Goal: Task Accomplishment & Management: Manage account settings

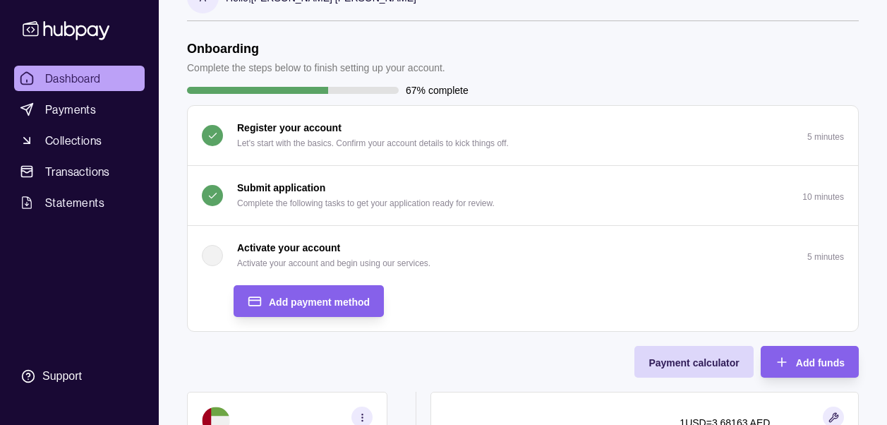
scroll to position [23, 0]
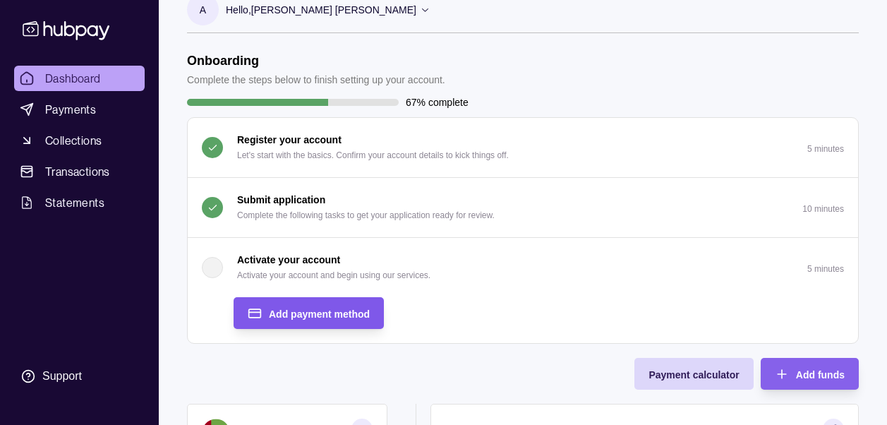
click at [352, 313] on span "Add payment method" at bounding box center [319, 313] width 101 height 11
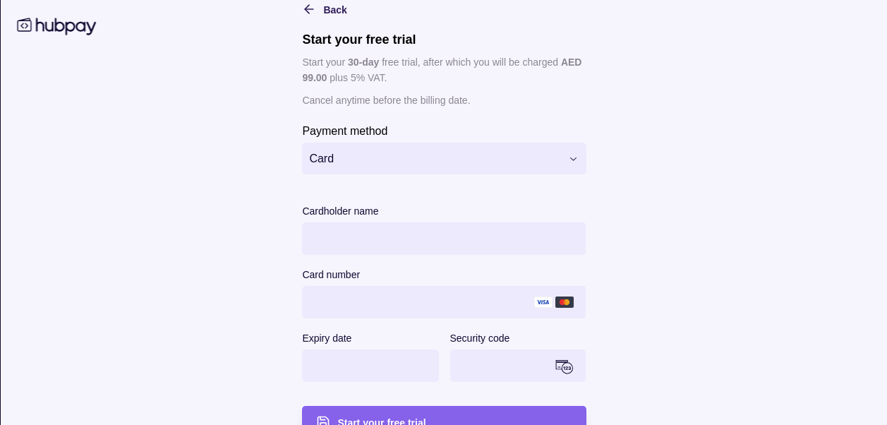
scroll to position [42, 0]
click at [660, 200] on main "**********" at bounding box center [444, 204] width 723 height 465
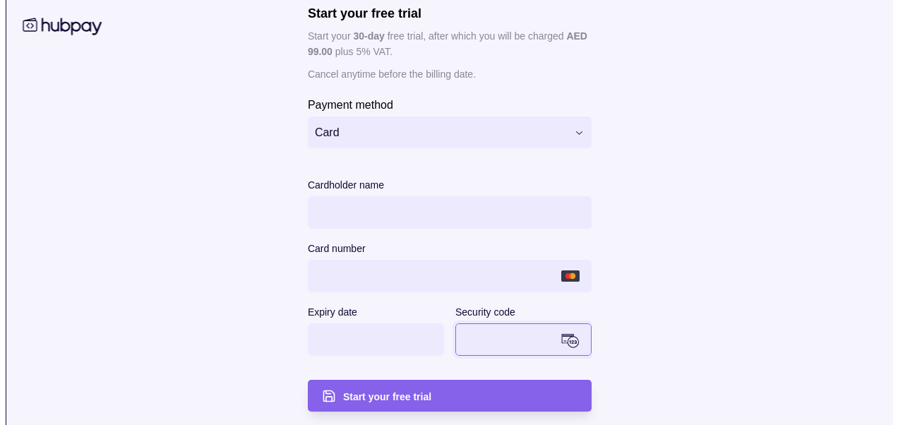
scroll to position [68, 0]
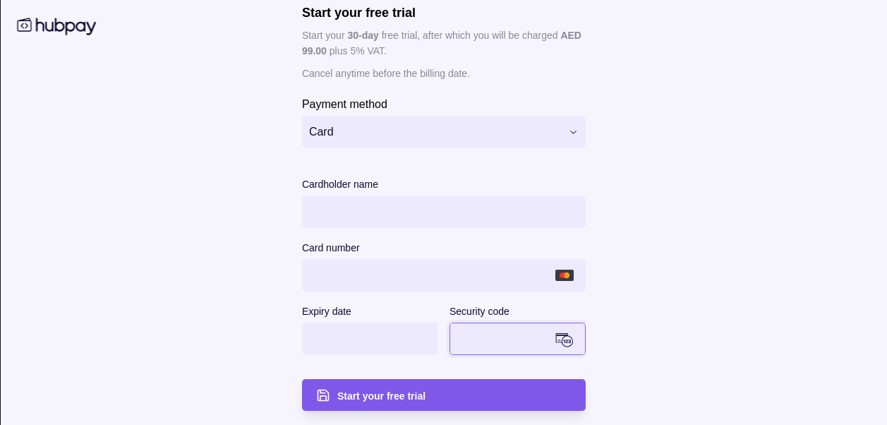
click at [437, 392] on div "Start your free trial" at bounding box center [454, 395] width 234 height 17
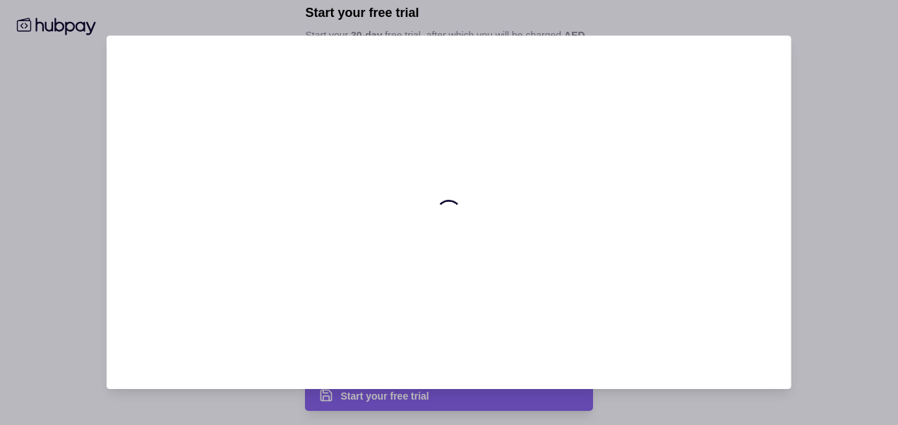
scroll to position [0, 0]
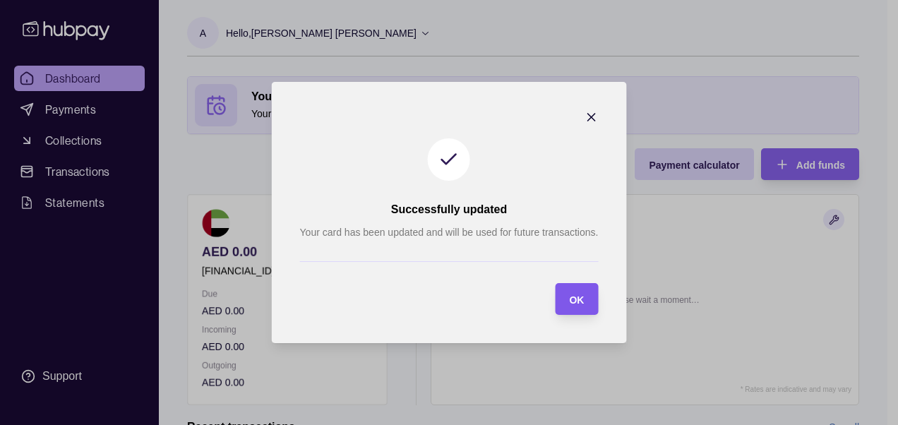
click at [574, 301] on span "OK" at bounding box center [576, 299] width 15 height 11
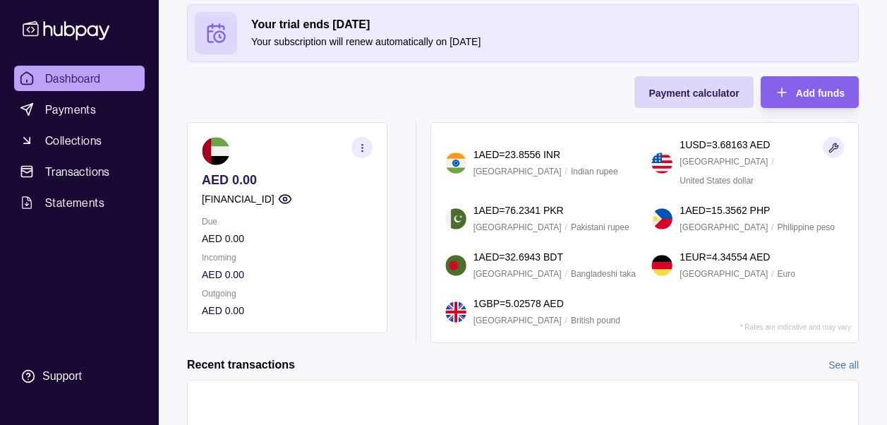
scroll to position [51, 0]
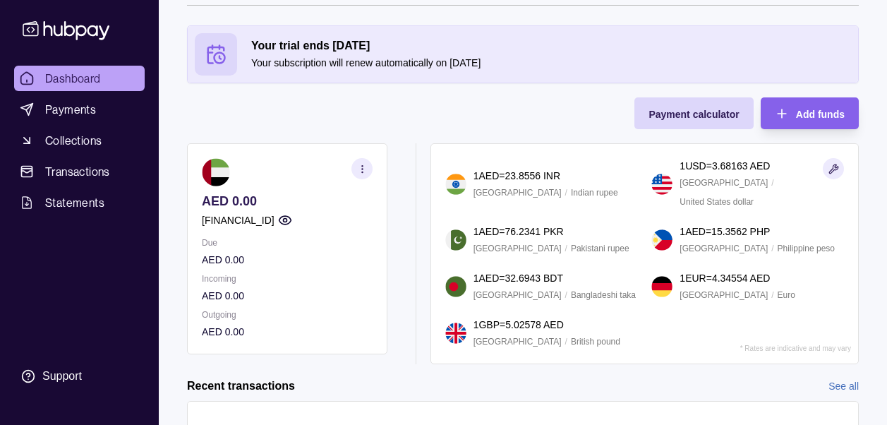
click at [292, 220] on icon "button" at bounding box center [285, 220] width 14 height 14
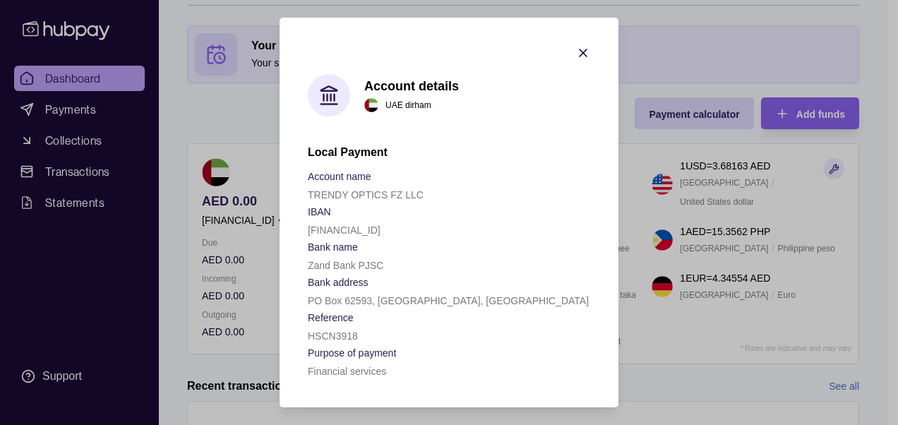
drag, startPoint x: 440, startPoint y: 228, endPoint x: 303, endPoint y: 226, distance: 136.9
click at [303, 226] on section "Account details UAE dirham Local Payment Account name TRENDY OPTICS FZ LLC IBAN…" at bounding box center [448, 212] width 339 height 389
click at [586, 53] on icon "button" at bounding box center [583, 53] width 14 height 14
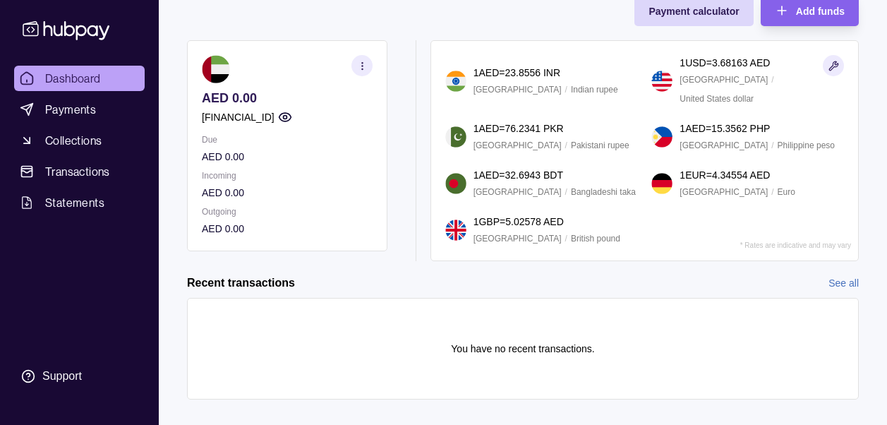
scroll to position [145, 0]
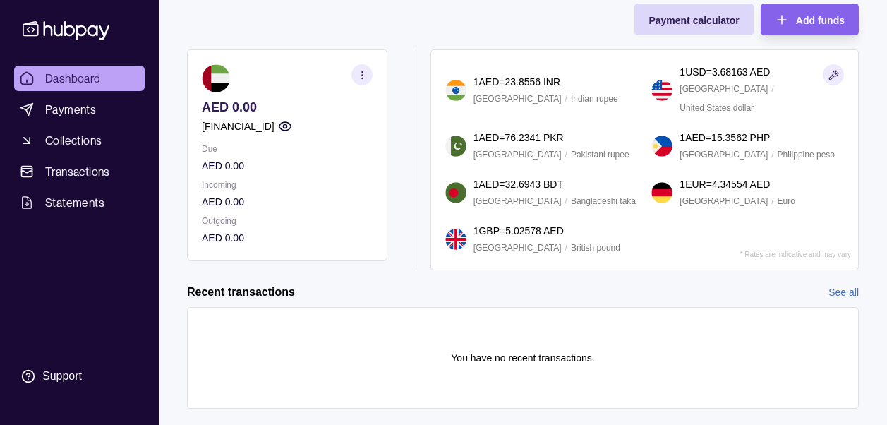
click at [361, 75] on icon "button" at bounding box center [362, 75] width 11 height 11
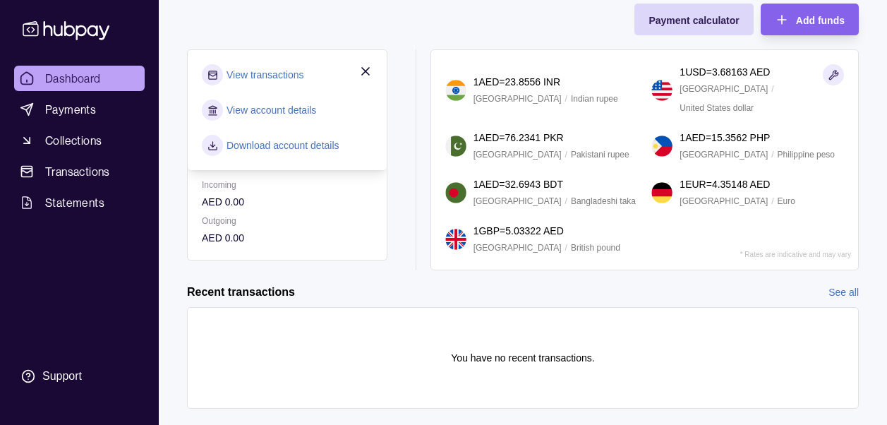
click at [296, 150] on link "Download account details" at bounding box center [282, 146] width 113 height 16
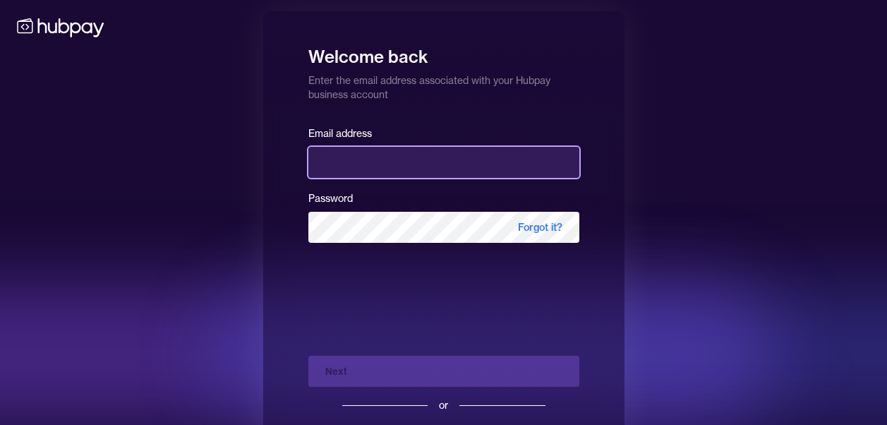
click at [430, 171] on input "email" at bounding box center [443, 162] width 271 height 31
type input "**********"
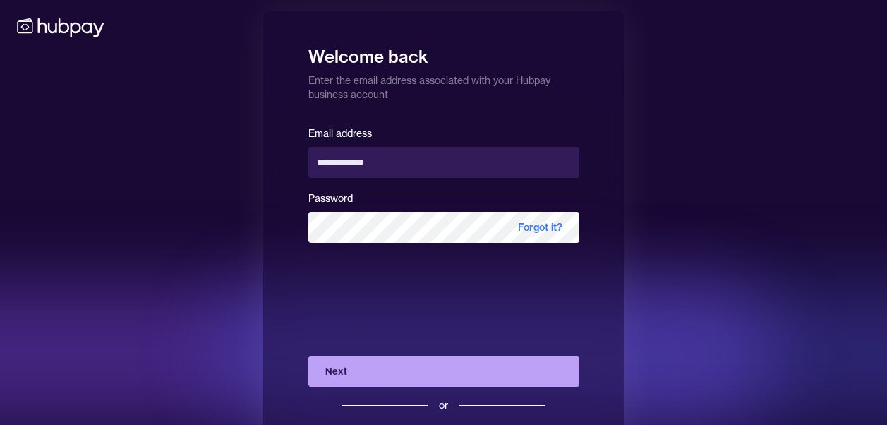
click at [390, 368] on button "Next" at bounding box center [443, 371] width 271 height 31
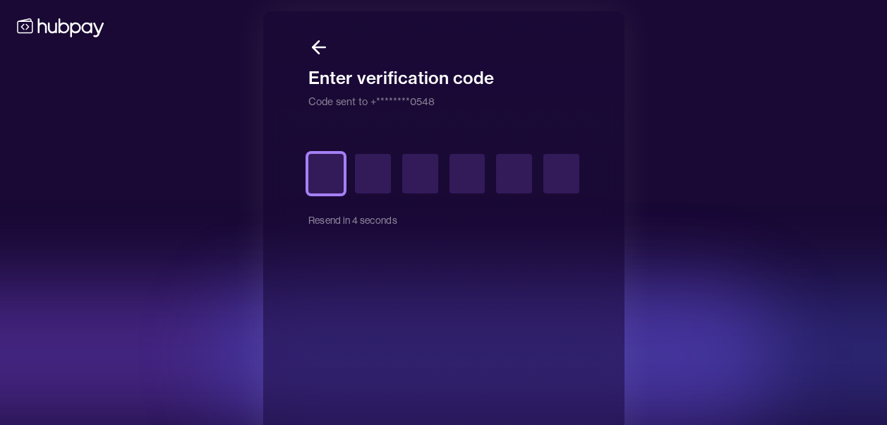
type input "*"
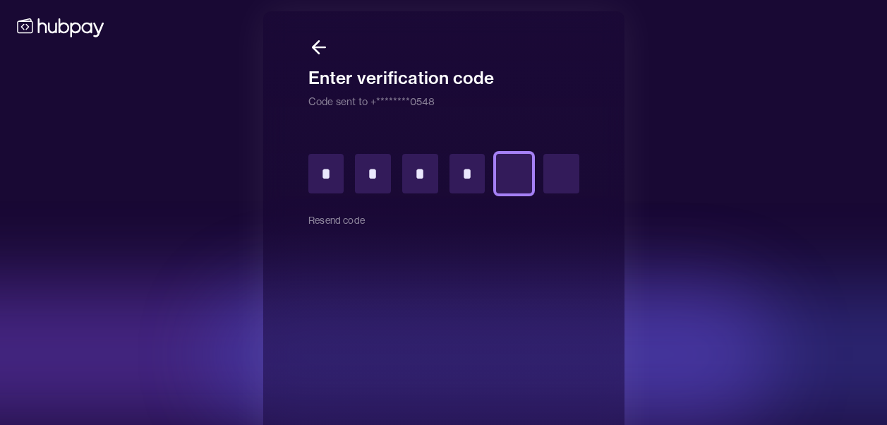
type input "*"
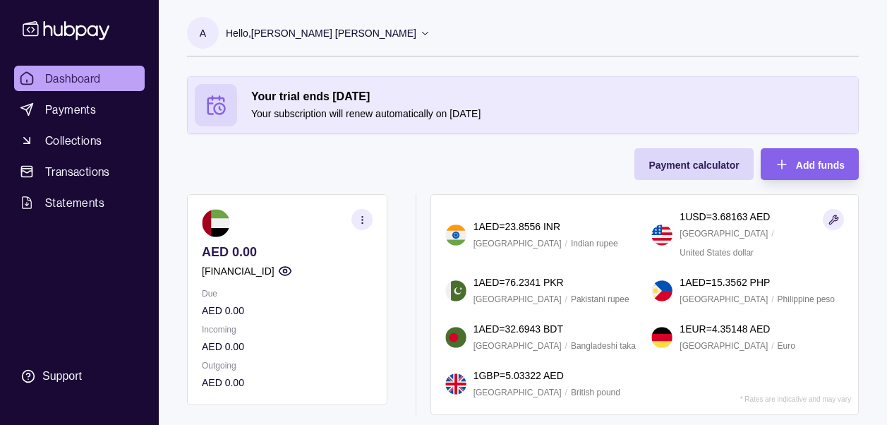
click at [361, 212] on section "button" at bounding box center [361, 219] width 21 height 21
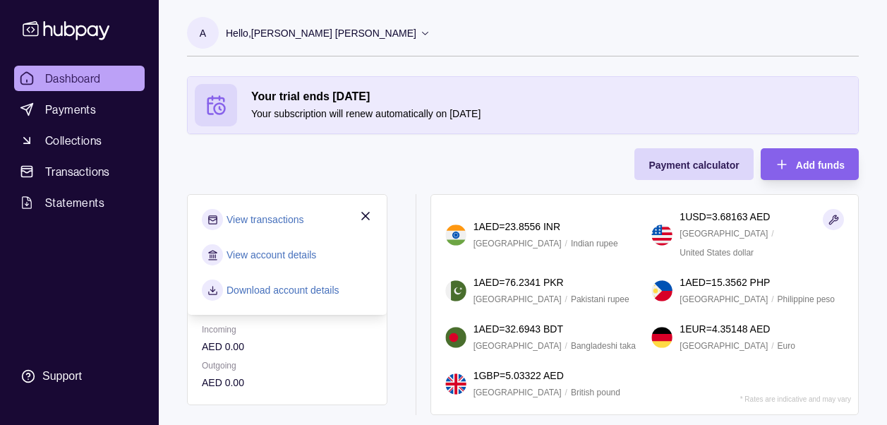
click at [294, 248] on link "View account details" at bounding box center [271, 255] width 90 height 16
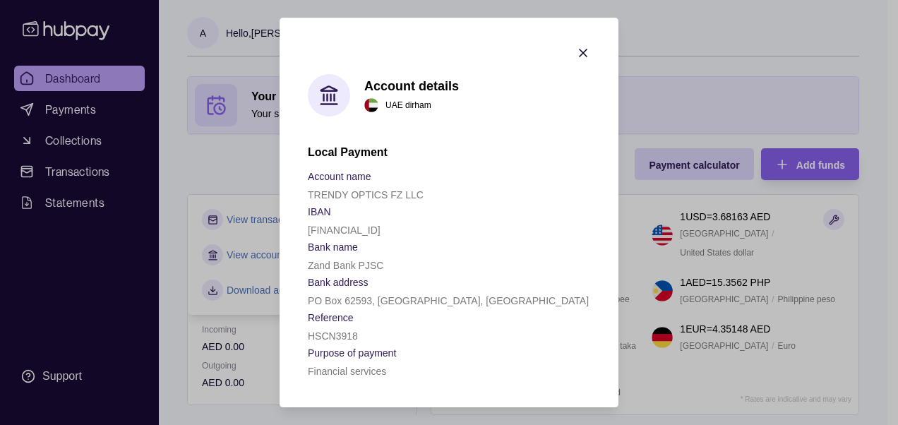
click at [583, 52] on icon "button" at bounding box center [583, 53] width 14 height 14
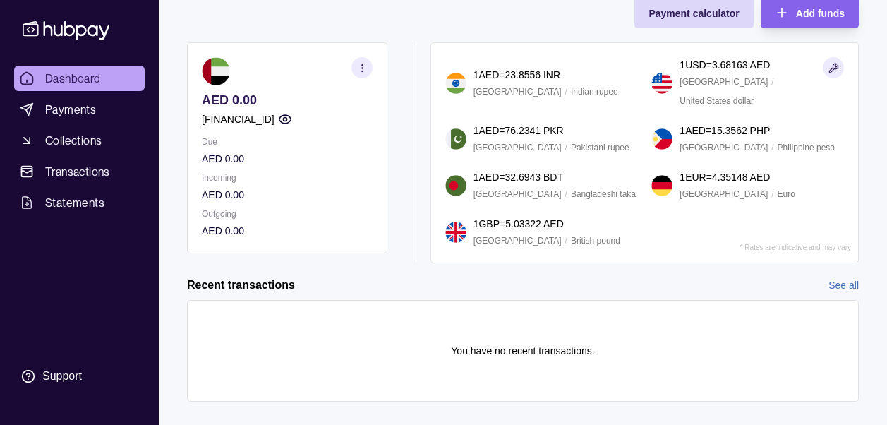
scroll to position [155, 0]
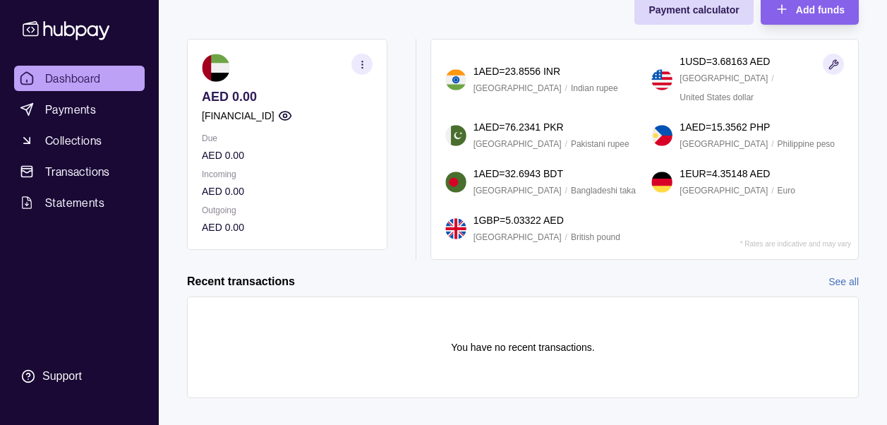
click at [361, 66] on icon "button" at bounding box center [362, 64] width 11 height 11
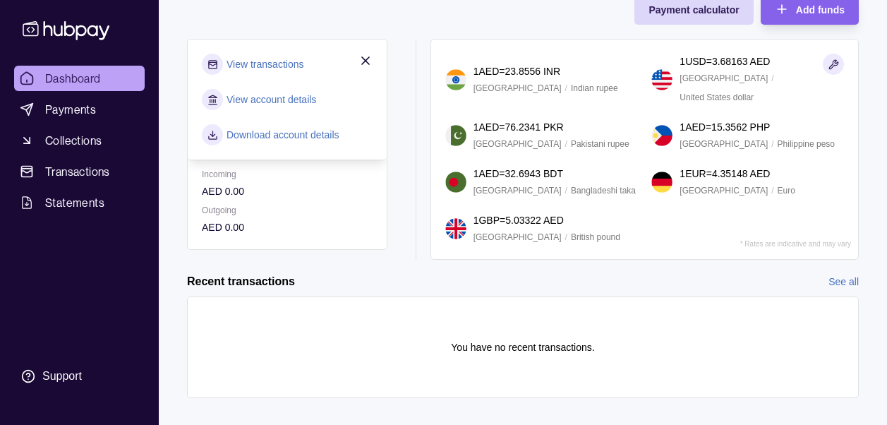
click at [266, 64] on link "View transactions" at bounding box center [264, 64] width 77 height 16
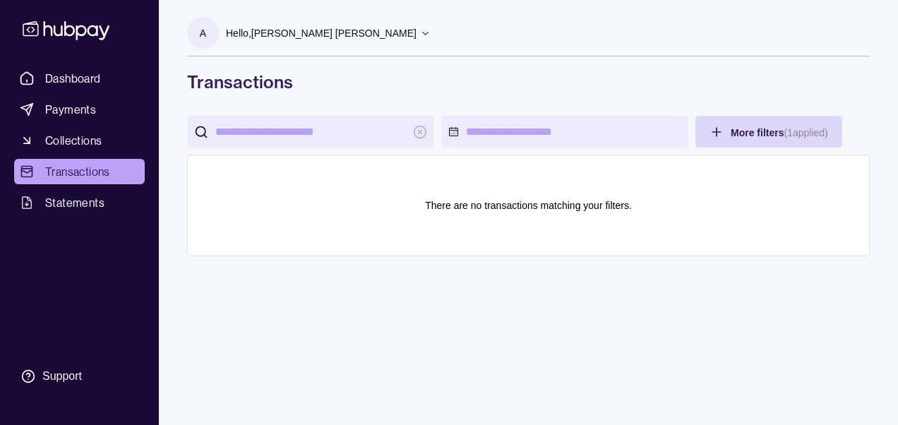
click at [95, 178] on span "Transactions" at bounding box center [77, 171] width 65 height 17
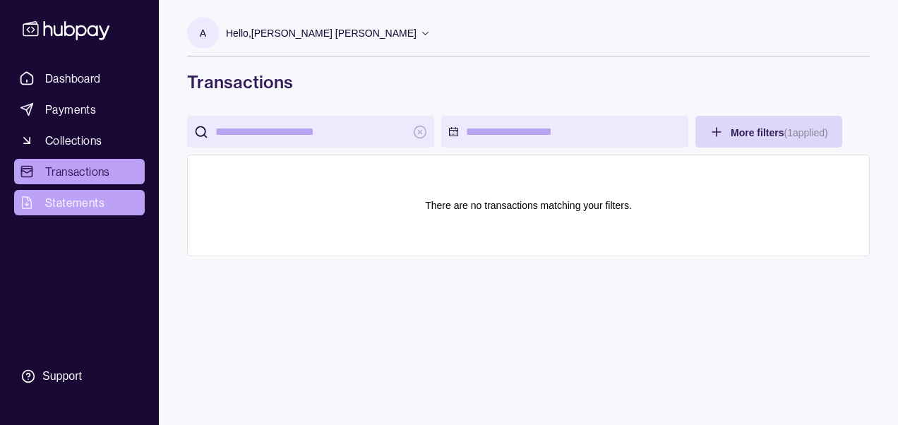
click at [85, 204] on span "Statements" at bounding box center [74, 202] width 59 height 17
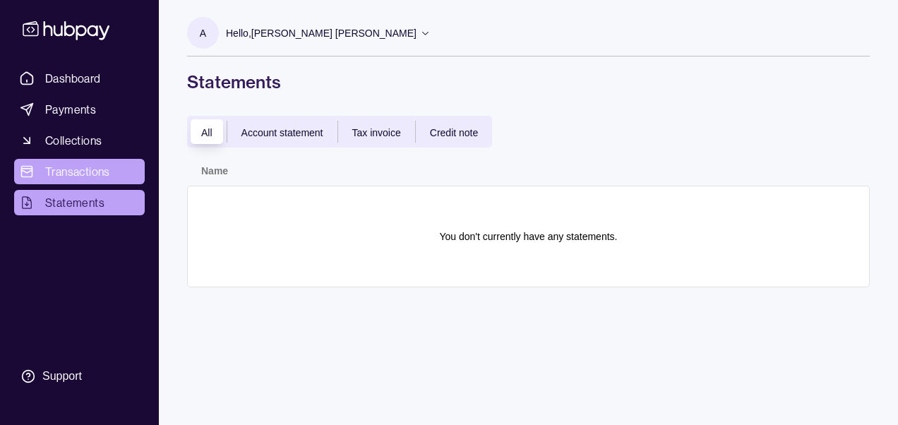
click at [111, 174] on link "Transactions" at bounding box center [79, 171] width 131 height 25
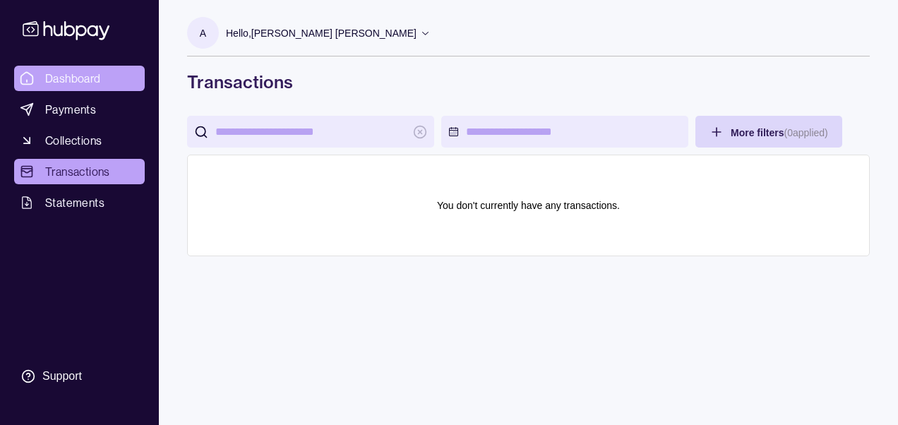
click at [103, 72] on link "Dashboard" at bounding box center [79, 78] width 131 height 25
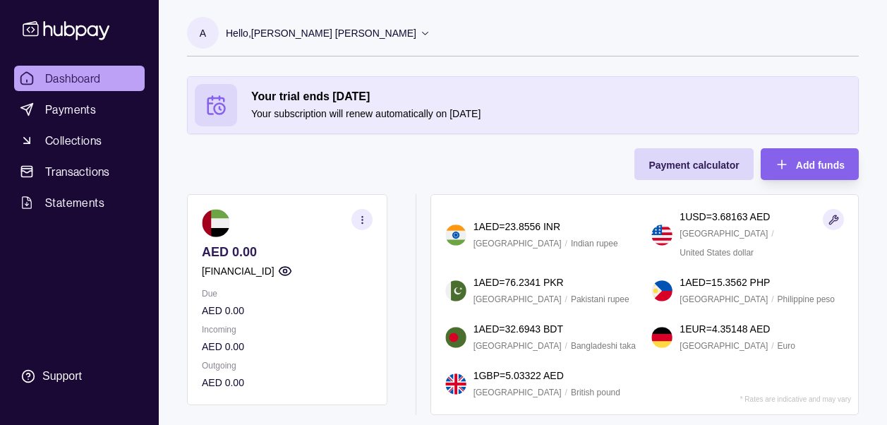
click at [366, 218] on icon "button" at bounding box center [362, 219] width 11 height 11
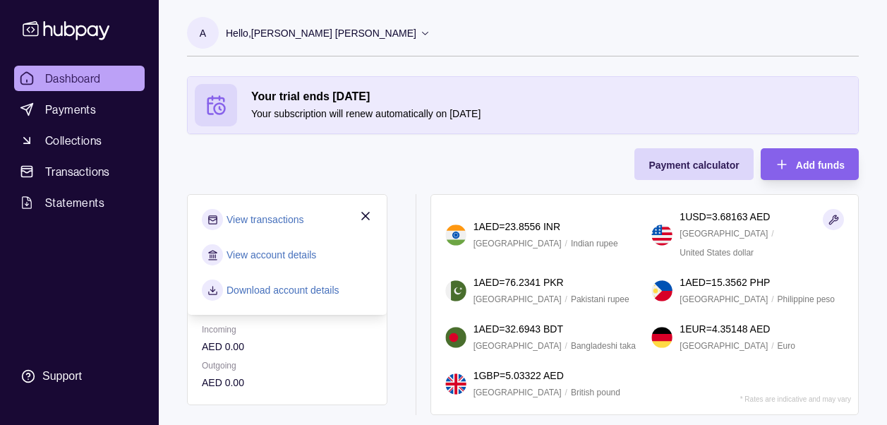
click at [296, 288] on link "Download account details" at bounding box center [282, 290] width 113 height 16
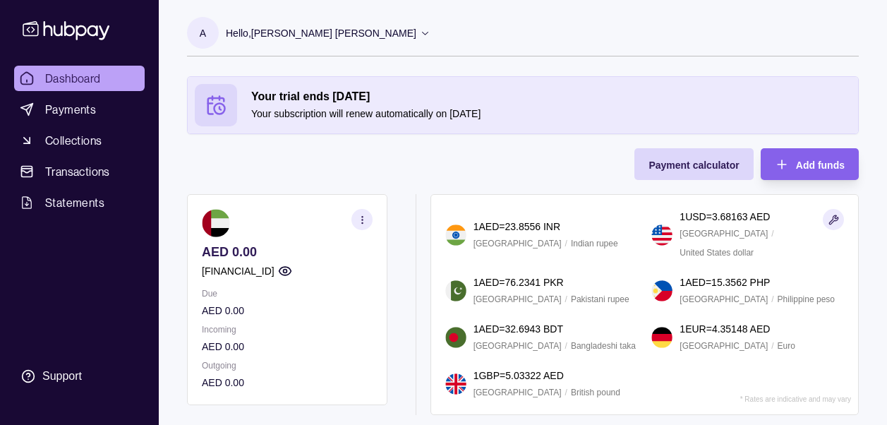
click at [425, 211] on section "AED 0.00 AE350960000536060002935 Due AED 0.00 Incoming AED 0.00 Outgoing AED 0.…" at bounding box center [523, 304] width 672 height 221
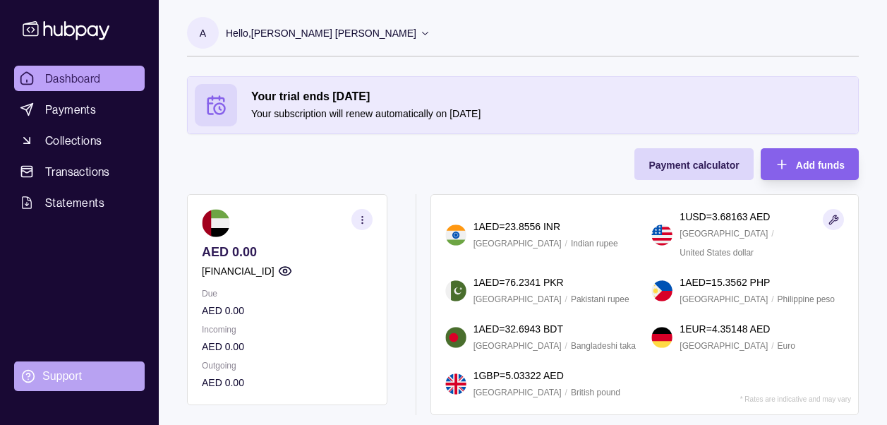
click at [87, 369] on section "Support" at bounding box center [79, 376] width 131 height 30
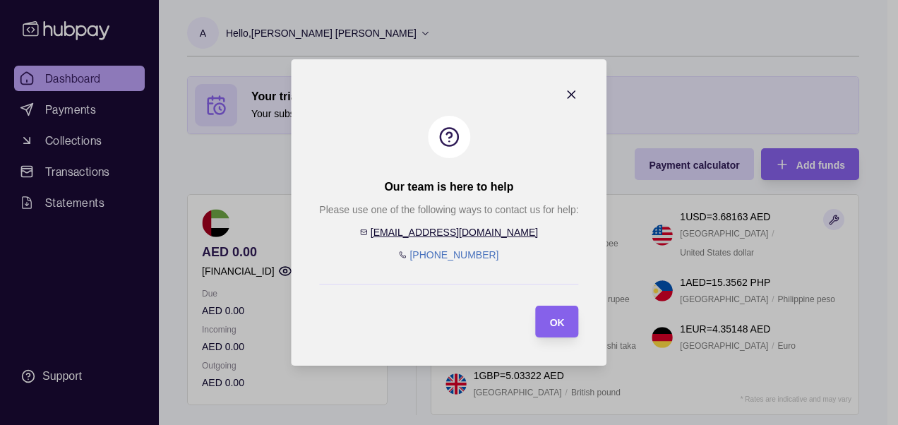
click at [468, 231] on link "help@hubpay.ae" at bounding box center [453, 231] width 167 height 11
drag, startPoint x: 499, startPoint y: 231, endPoint x: 418, endPoint y: 238, distance: 80.8
click at [418, 238] on div "Please use one of the following ways to contact us for help: help@hubpay.ae +97…" at bounding box center [448, 232] width 259 height 61
copy link "help@hubpay.ae"
click at [559, 320] on span "OK" at bounding box center [557, 322] width 15 height 11
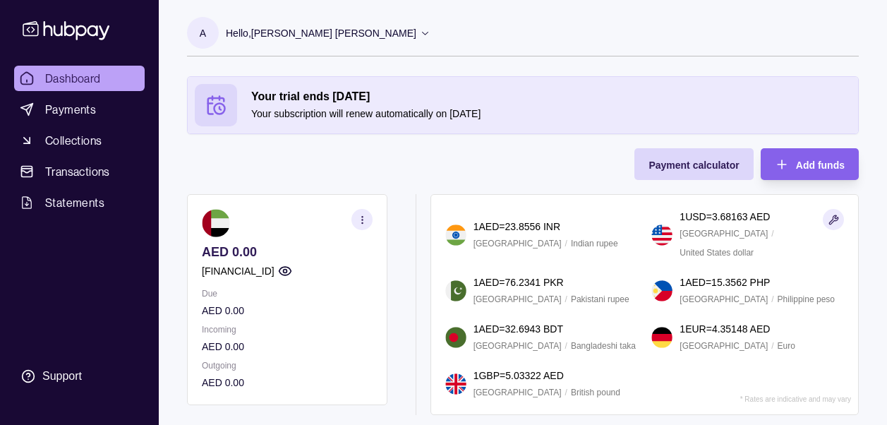
drag, startPoint x: 401, startPoint y: 315, endPoint x: 373, endPoint y: 268, distance: 54.7
click at [380, 284] on div "AED 0.00 AE350960000536060002935 Due AED 0.00 Incoming AED 0.00 Outgoing AED 0.…" at bounding box center [294, 304] width 214 height 221
click at [363, 222] on icon "button" at bounding box center [362, 219] width 11 height 11
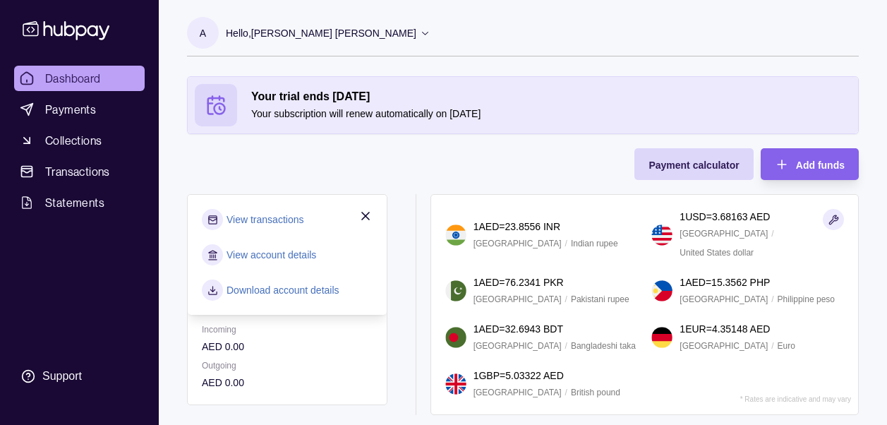
click at [387, 176] on div "Your trial ends in 30 days Your subscription will renew automatically on 10 Oct…" at bounding box center [523, 245] width 672 height 339
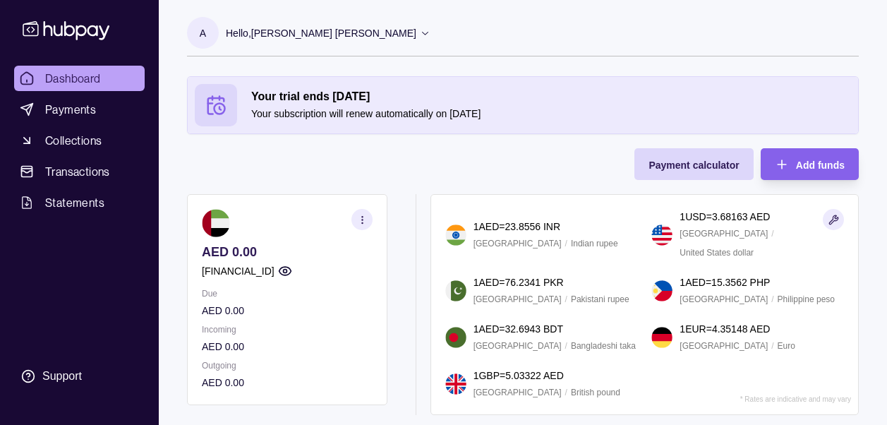
click at [286, 272] on circle "button" at bounding box center [285, 272] width 4 height 4
click at [105, 124] on ul "Dashboard Payments Collections Transactions Statements" at bounding box center [79, 141] width 131 height 150
click at [85, 114] on span "Payments" at bounding box center [70, 109] width 51 height 17
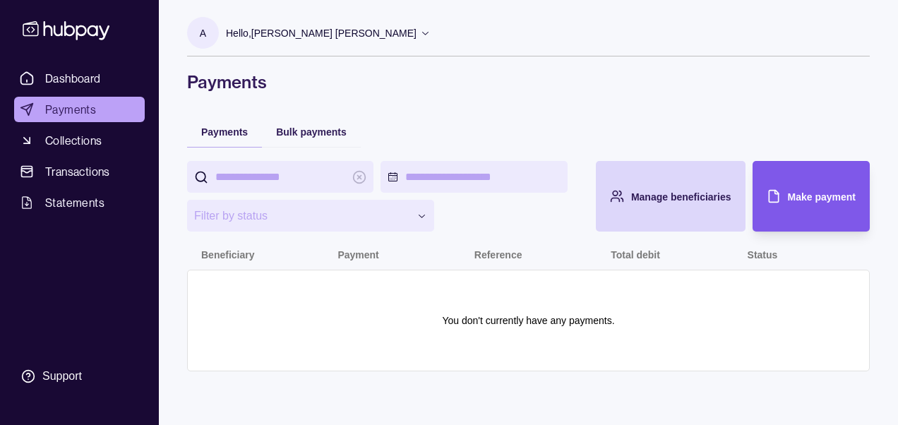
click at [777, 211] on div "Make payment" at bounding box center [800, 196] width 110 height 71
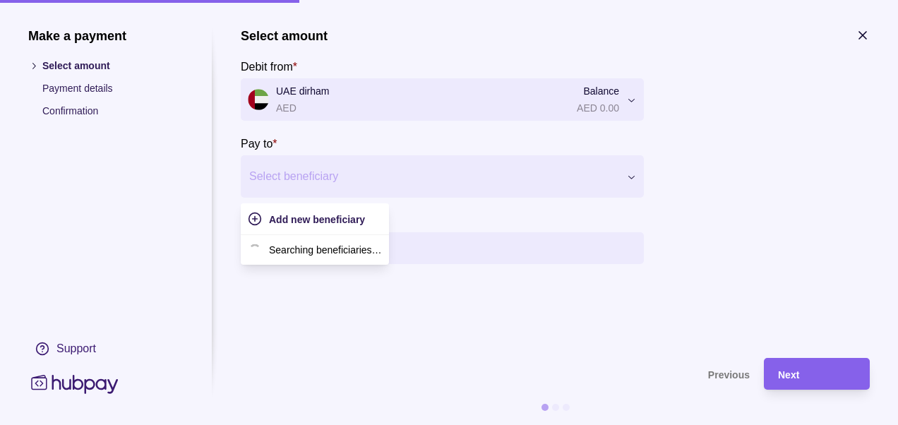
click at [461, 178] on div at bounding box center [433, 177] width 368 height 20
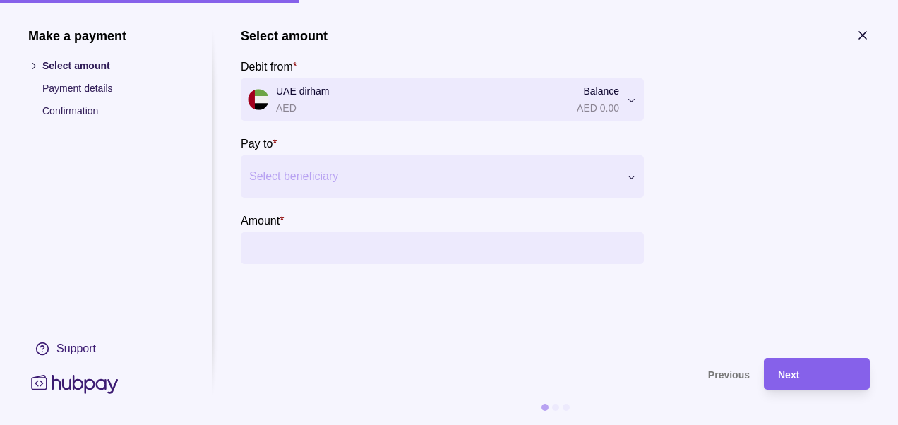
click at [461, 178] on div at bounding box center [433, 177] width 368 height 20
click at [614, 424] on div "Make a payment Select amount Payment details Confirmation Support Select amount…" at bounding box center [449, 425] width 898 height 0
click at [521, 171] on div at bounding box center [433, 177] width 368 height 20
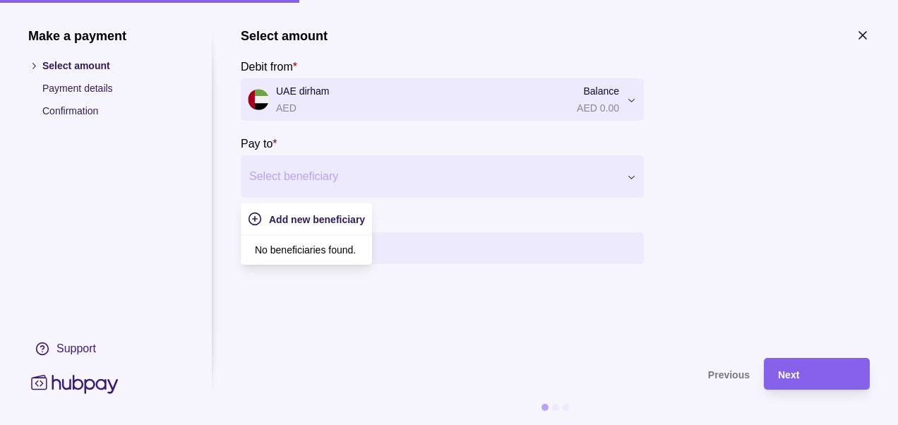
click at [546, 165] on div "Select beneficiary" at bounding box center [430, 176] width 378 height 23
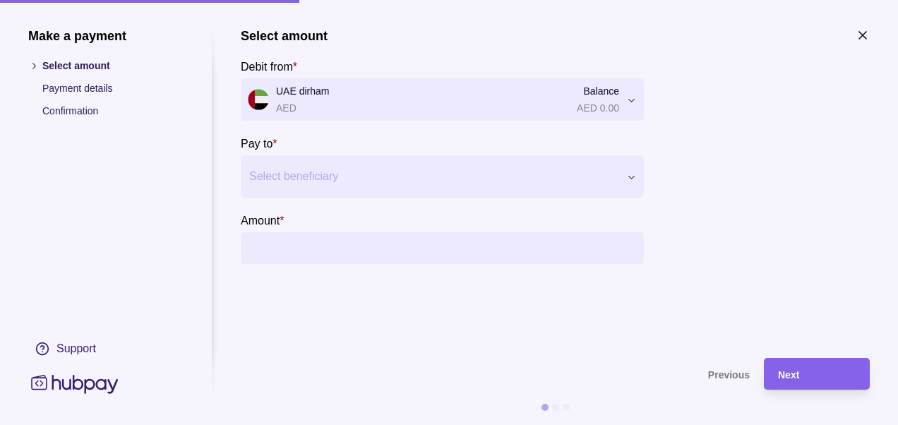
click at [864, 36] on icon "button" at bounding box center [862, 35] width 7 height 7
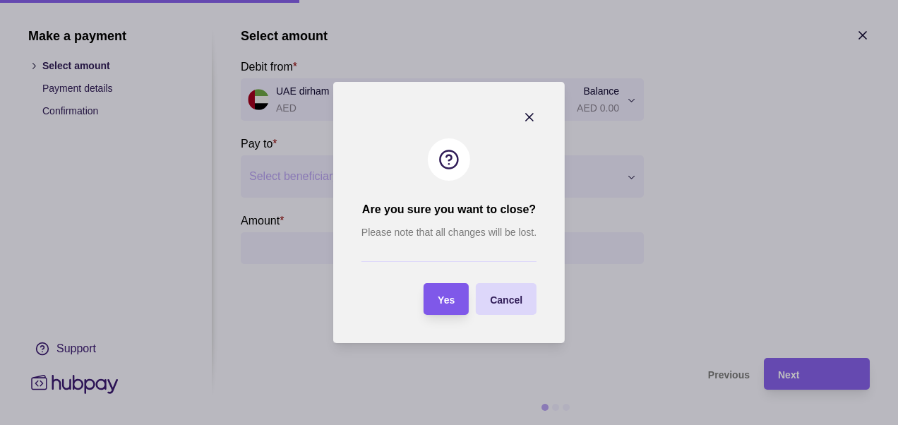
click at [457, 300] on section "Yes" at bounding box center [445, 299] width 45 height 32
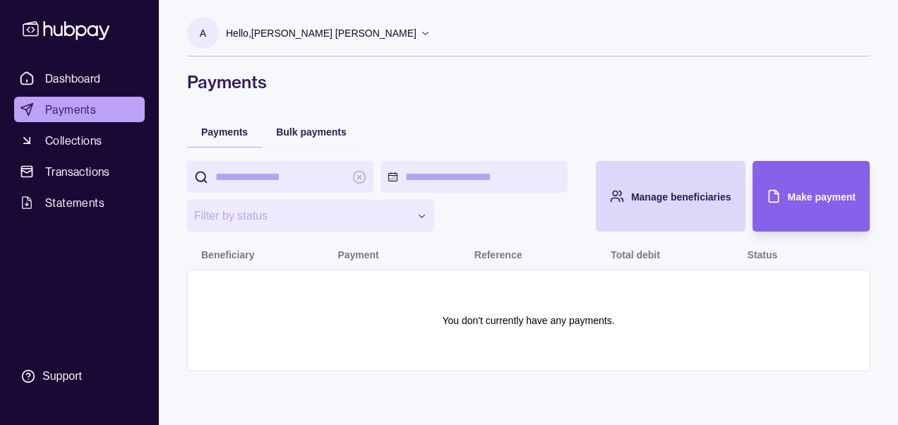
click at [97, 154] on ul "Dashboard Payments Collections Transactions Statements" at bounding box center [79, 141] width 131 height 150
click at [85, 143] on span "Collections" at bounding box center [73, 140] width 56 height 17
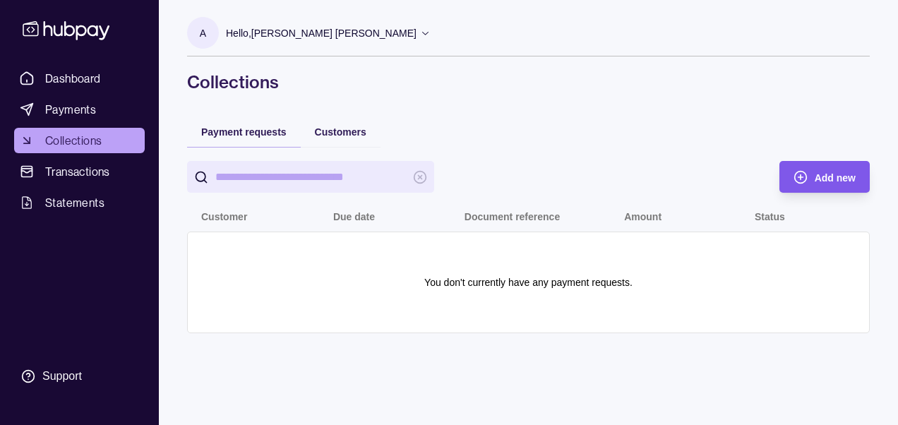
click at [820, 179] on span "Add new" at bounding box center [834, 177] width 41 height 11
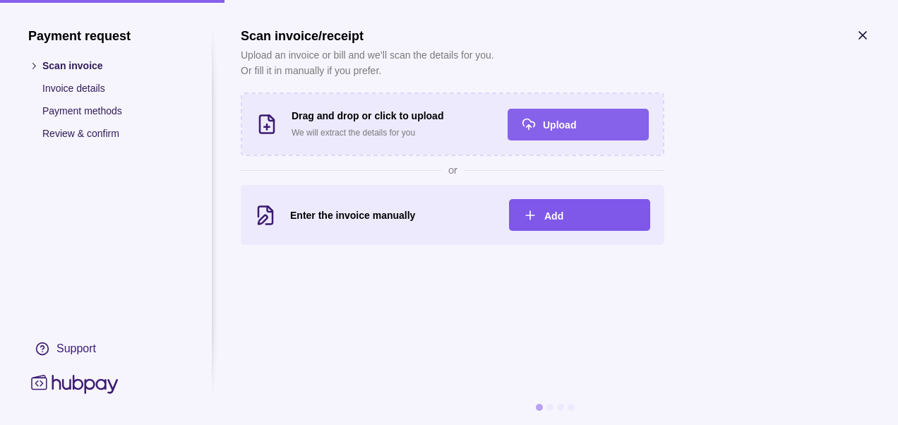
click at [545, 208] on div "Add" at bounding box center [590, 215] width 92 height 17
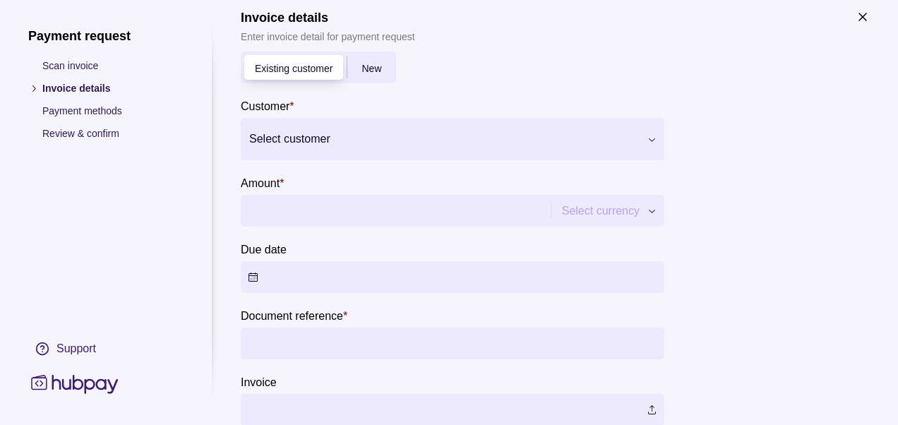
scroll to position [28, 0]
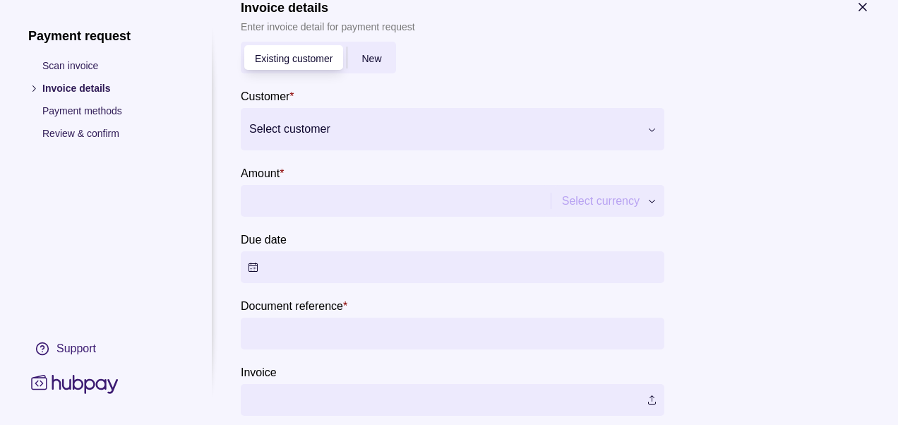
click at [460, 121] on div at bounding box center [443, 129] width 389 height 20
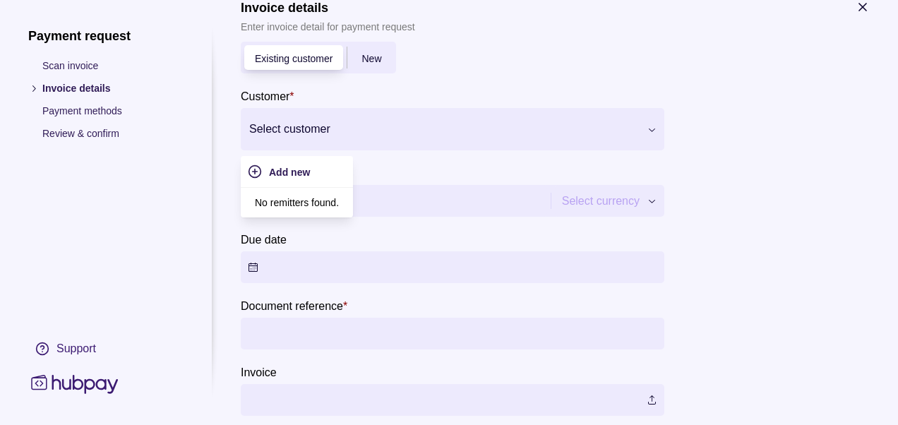
click at [460, 121] on div at bounding box center [443, 129] width 389 height 20
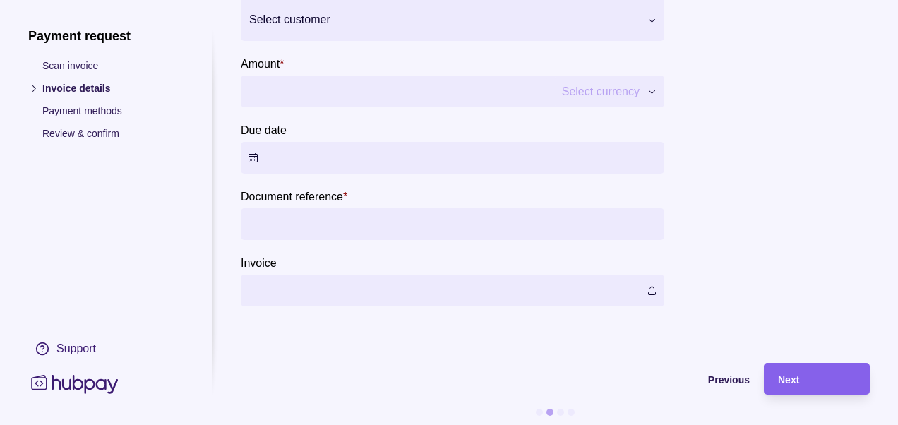
scroll to position [153, 0]
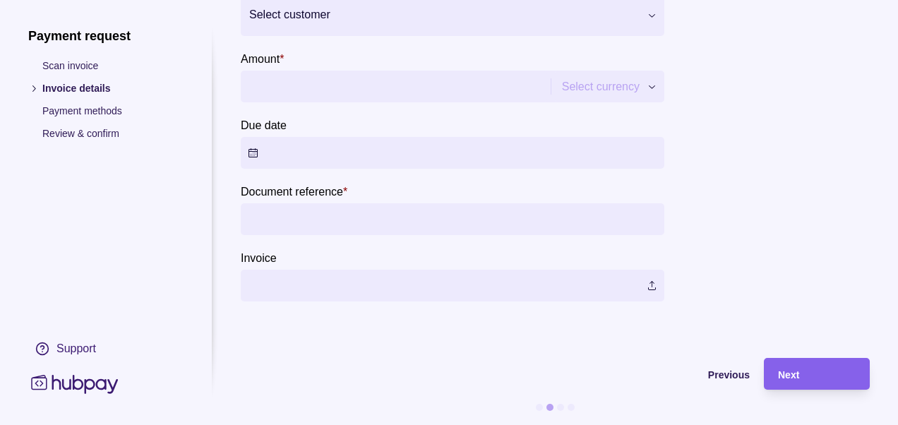
click at [380, 210] on input "Document reference *" at bounding box center [452, 219] width 409 height 32
click at [395, 282] on label at bounding box center [452, 286] width 423 height 32
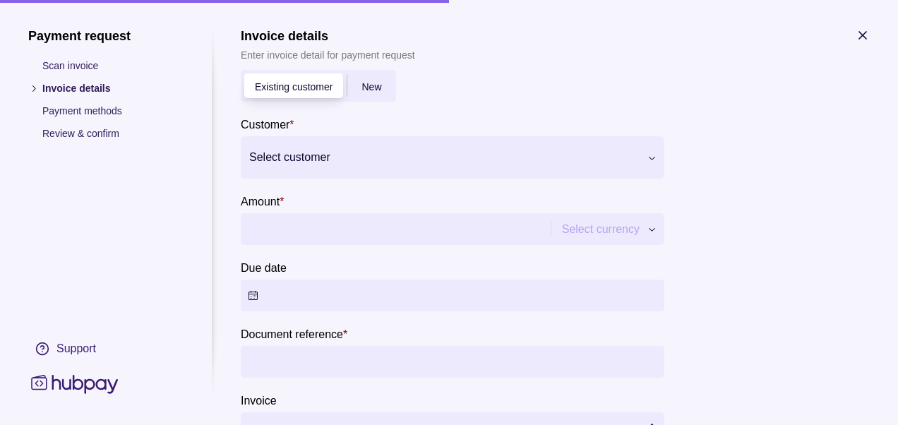
click at [372, 84] on span "New" at bounding box center [371, 86] width 20 height 11
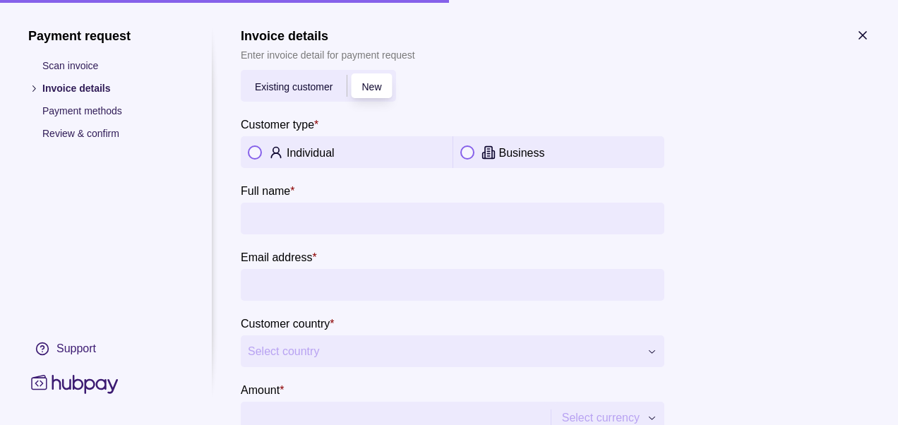
click at [339, 150] on div "Individual" at bounding box center [365, 152] width 159 height 17
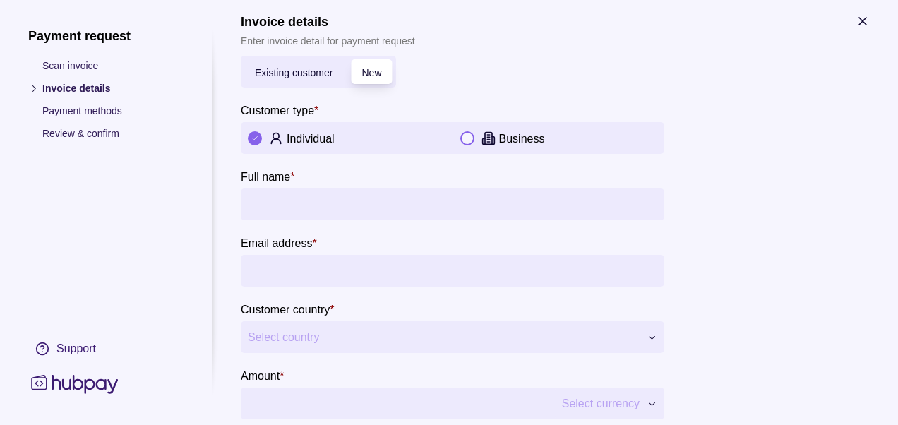
scroll to position [12, 0]
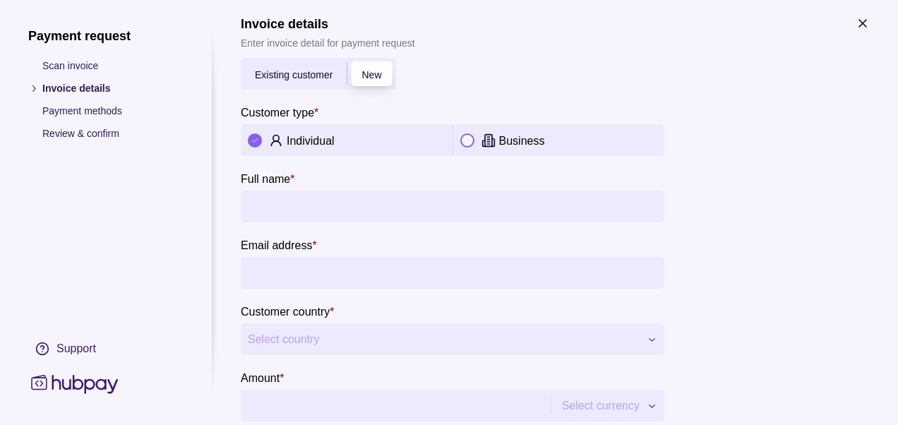
click at [863, 20] on icon "button" at bounding box center [862, 23] width 14 height 14
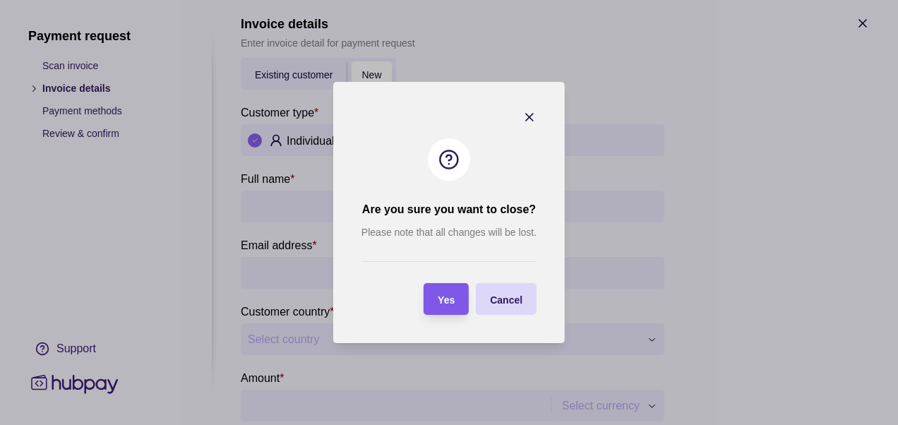
click at [426, 295] on div "button" at bounding box center [423, 298] width 13 height 13
